Goal: Transaction & Acquisition: Purchase product/service

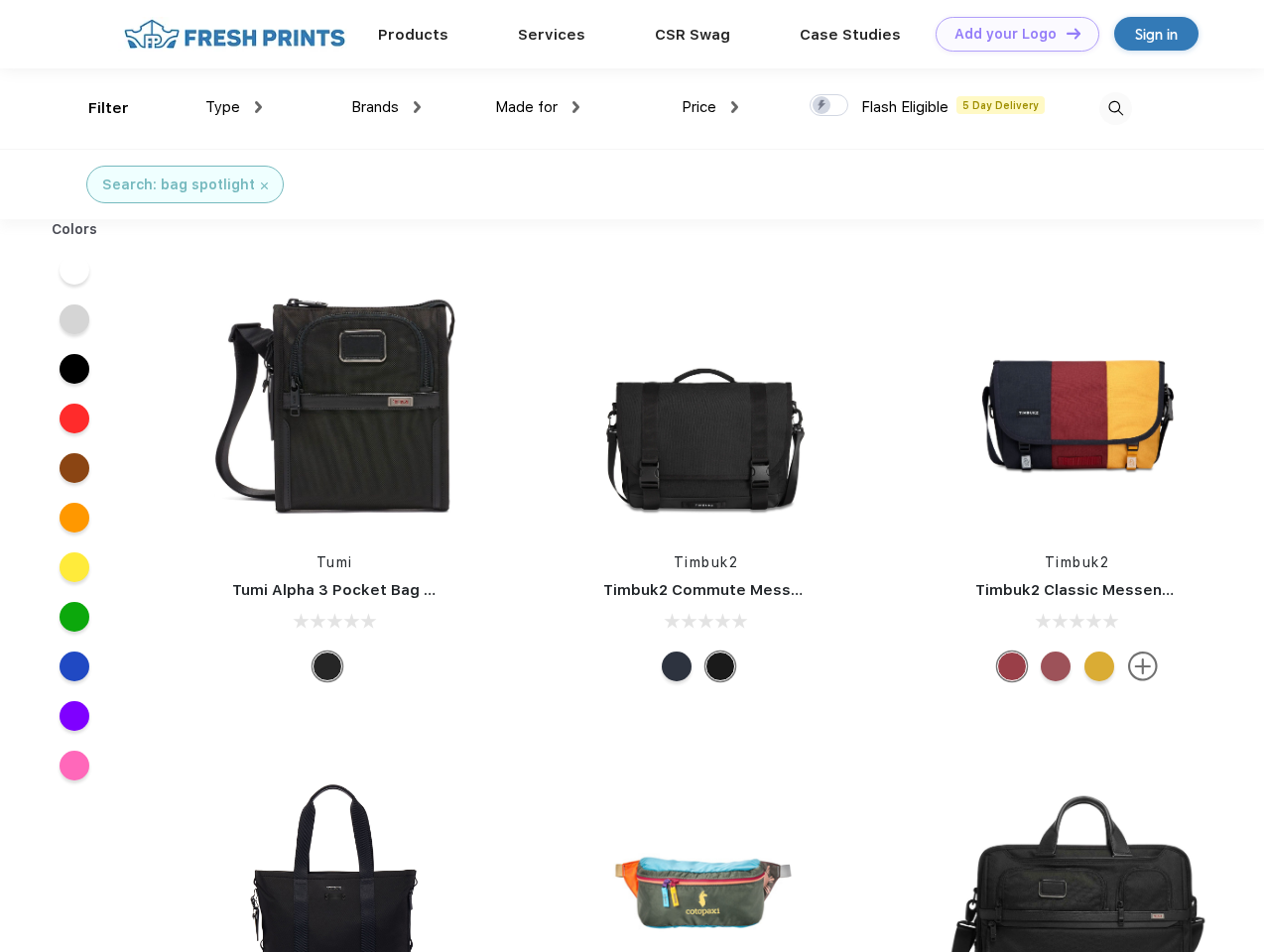
scroll to position [1, 0]
click at [1010, 34] on link "Add your Logo Design Tool" at bounding box center [1017, 34] width 163 height 35
click at [0, 0] on div "Design Tool" at bounding box center [0, 0] width 0 height 0
click at [1064, 33] on link "Add your Logo Design Tool" at bounding box center [1017, 34] width 163 height 35
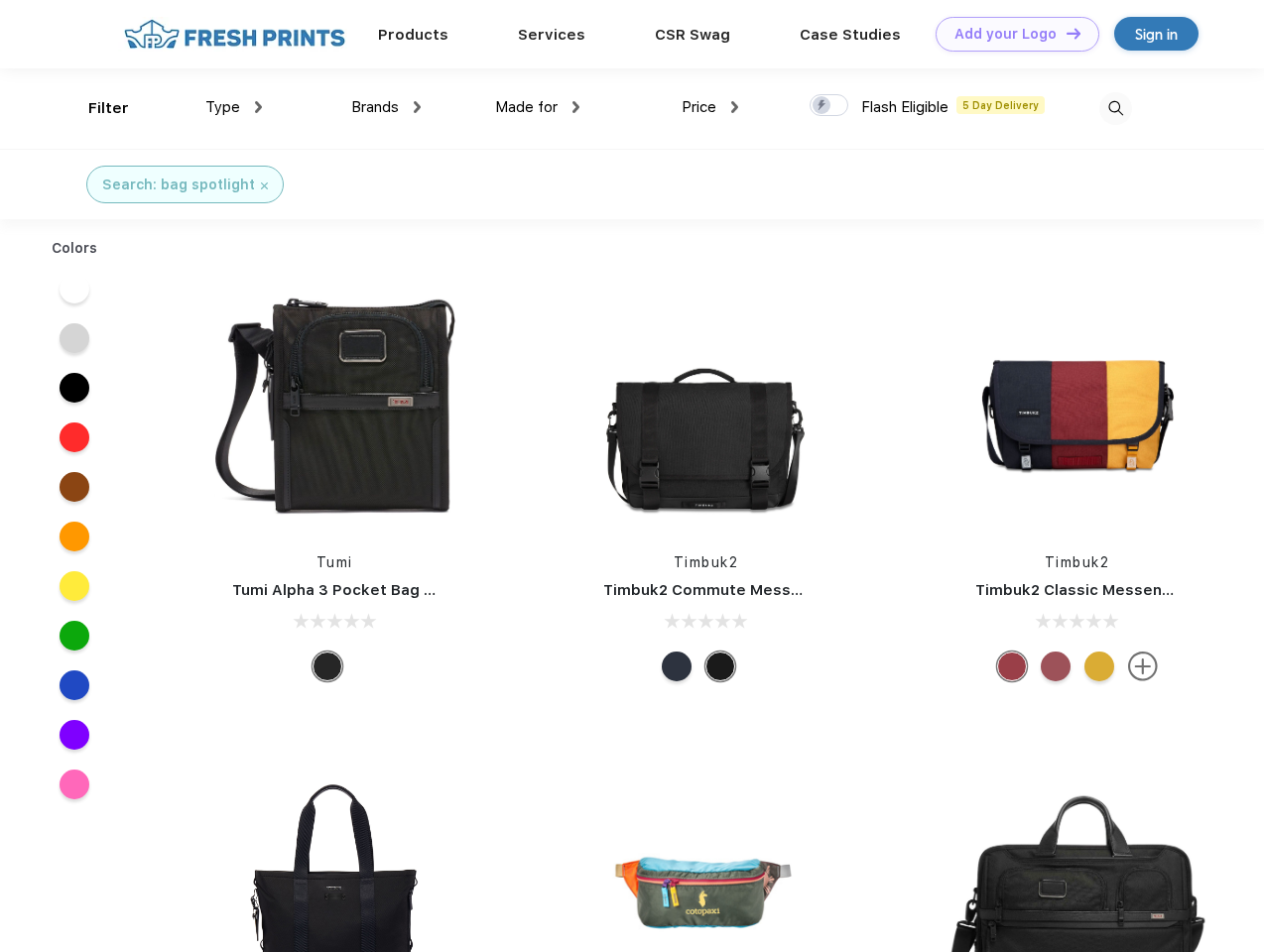
click at [96, 109] on div "Filter" at bounding box center [109, 109] width 41 height 23
click at [234, 108] on span "Type" at bounding box center [222, 108] width 35 height 18
click at [385, 108] on span "Brands" at bounding box center [376, 108] width 48 height 18
click at [538, 108] on span "Made for" at bounding box center [526, 108] width 63 height 18
click at [710, 108] on span "Price" at bounding box center [698, 108] width 35 height 18
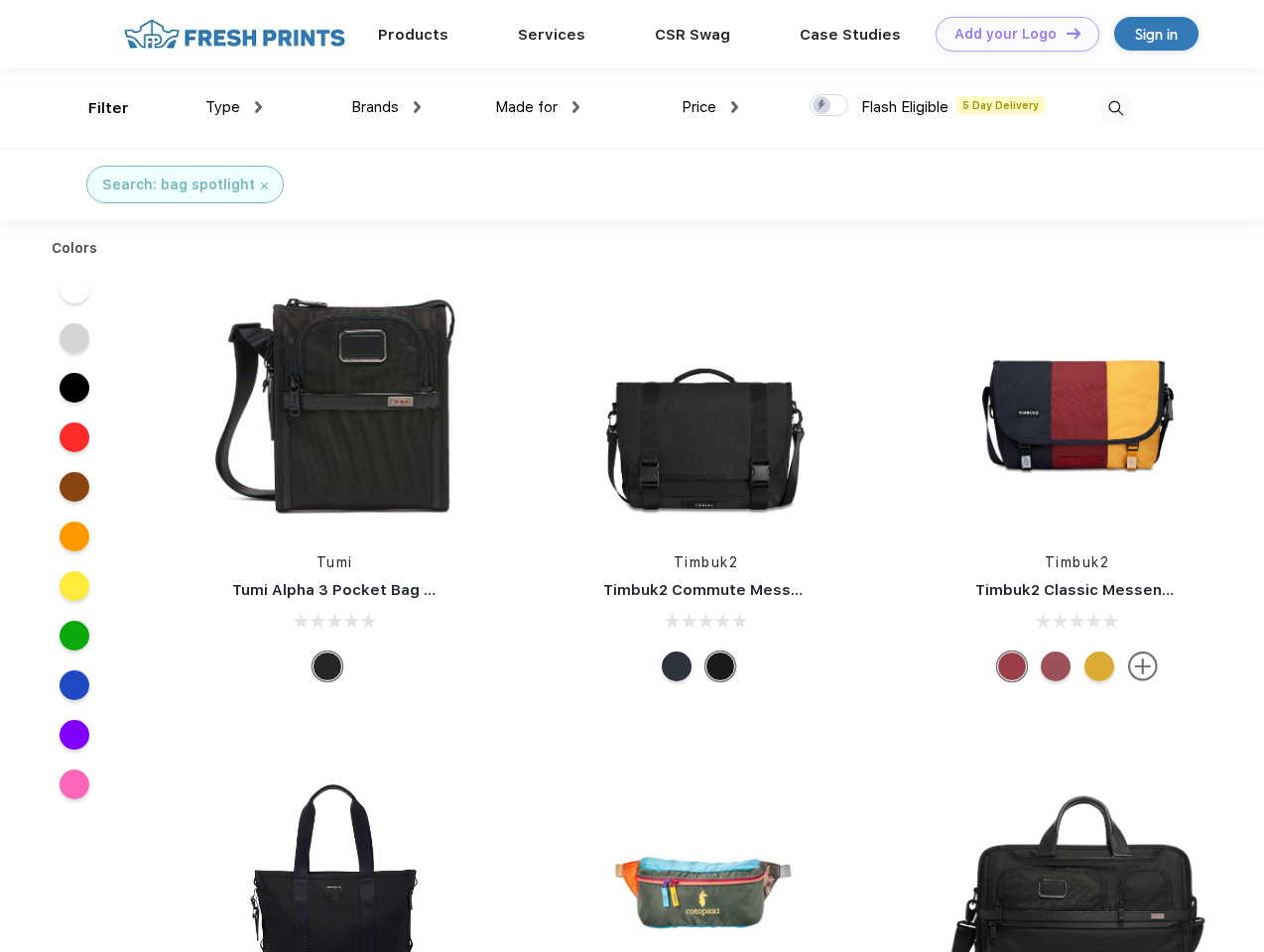
click at [829, 107] on div at bounding box center [829, 106] width 39 height 22
click at [822, 107] on input "checkbox" at bounding box center [816, 100] width 13 height 13
click at [1115, 109] on img at bounding box center [1115, 109] width 33 height 33
